Goal: Information Seeking & Learning: Learn about a topic

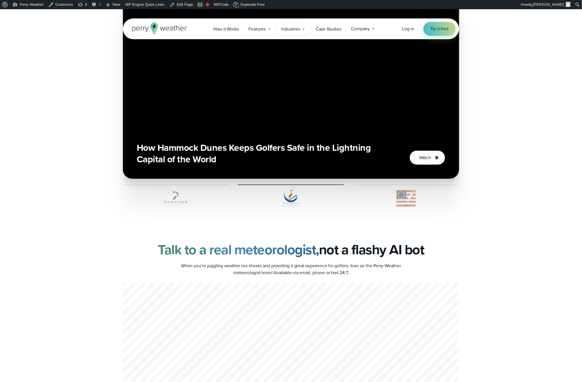
click at [295, 26] on span "Industries" at bounding box center [290, 29] width 19 height 7
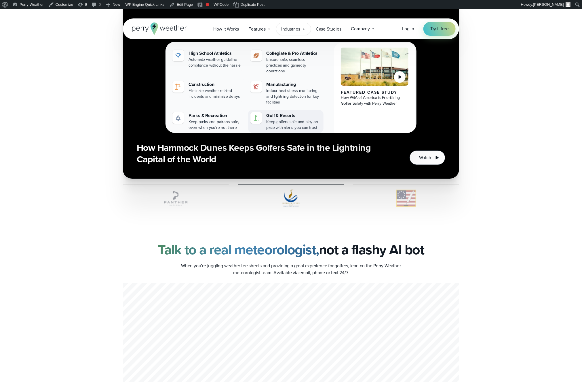
click at [295, 119] on div "Keep golfers safe and play on pace with alerts you can trust" at bounding box center [294, 125] width 55 height 12
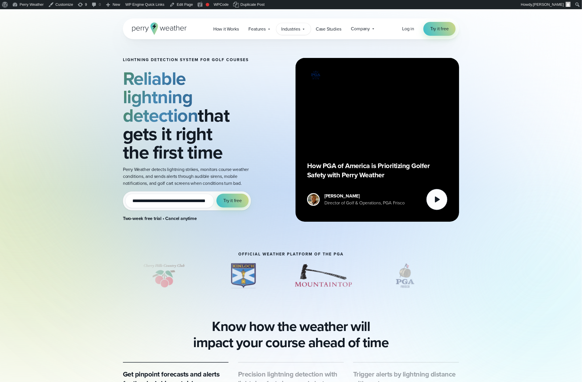
click at [286, 28] on span "Industries" at bounding box center [290, 29] width 19 height 7
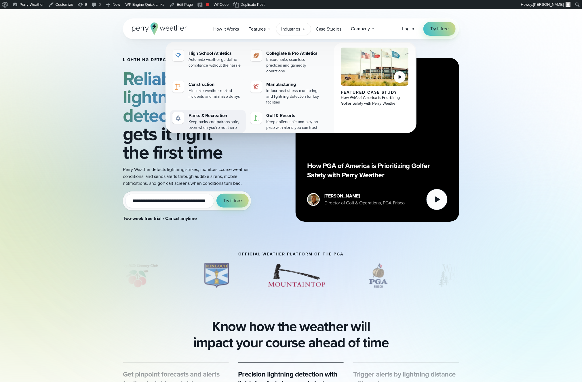
click at [213, 112] on div "Parks & Recreation" at bounding box center [216, 115] width 55 height 7
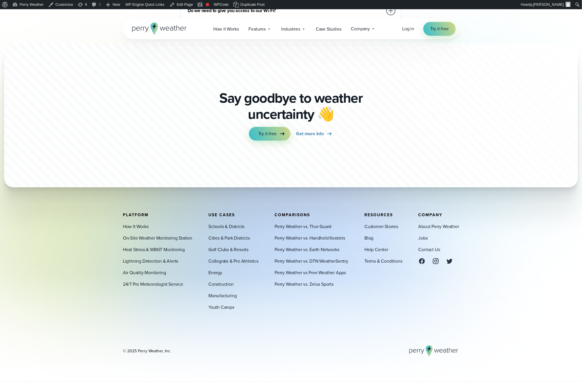
scroll to position [2299, 0]
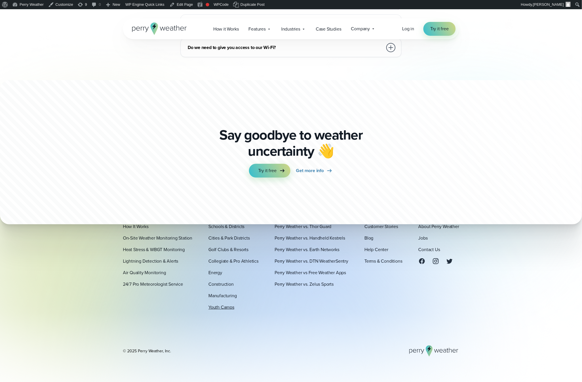
click at [226, 307] on link "Youth Camps" at bounding box center [221, 306] width 26 height 7
